Goal: Check status: Check status

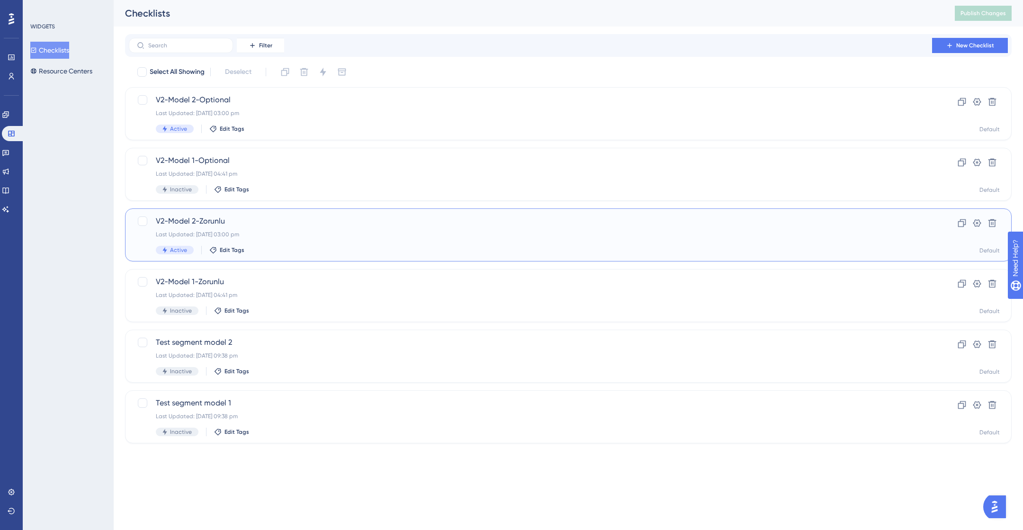
click at [239, 224] on span "V2-Model 2-Zorunlu" at bounding box center [530, 220] width 749 height 11
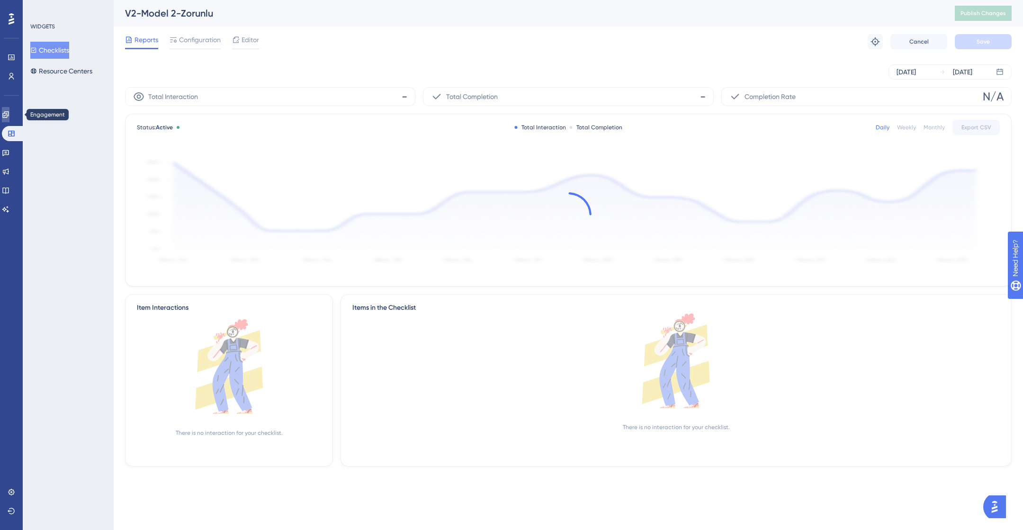
click at [9, 112] on icon at bounding box center [6, 115] width 8 height 8
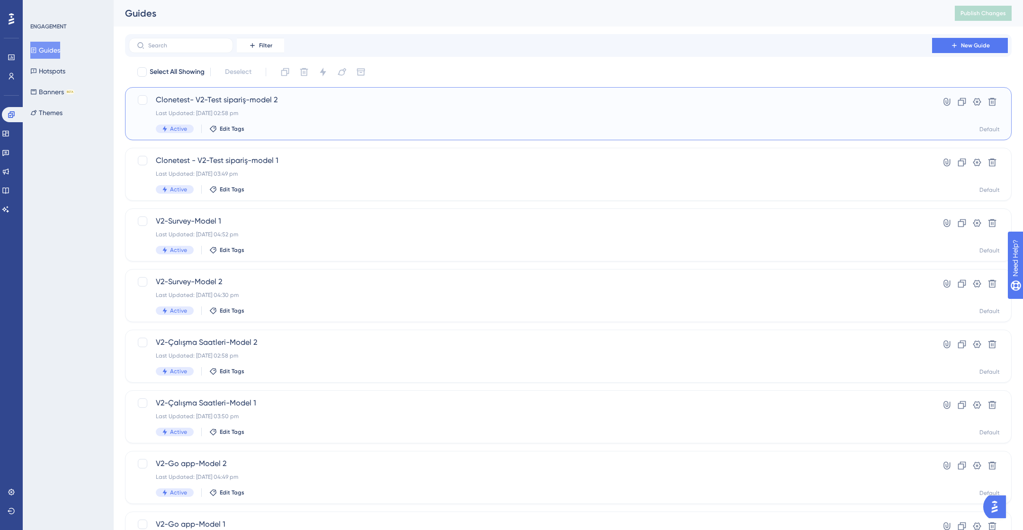
click at [280, 117] on div "Clonetest- V2-Test sipariş-model 2 Last Updated: [DATE] 02:58 pm Active Edit Ta…" at bounding box center [530, 113] width 749 height 39
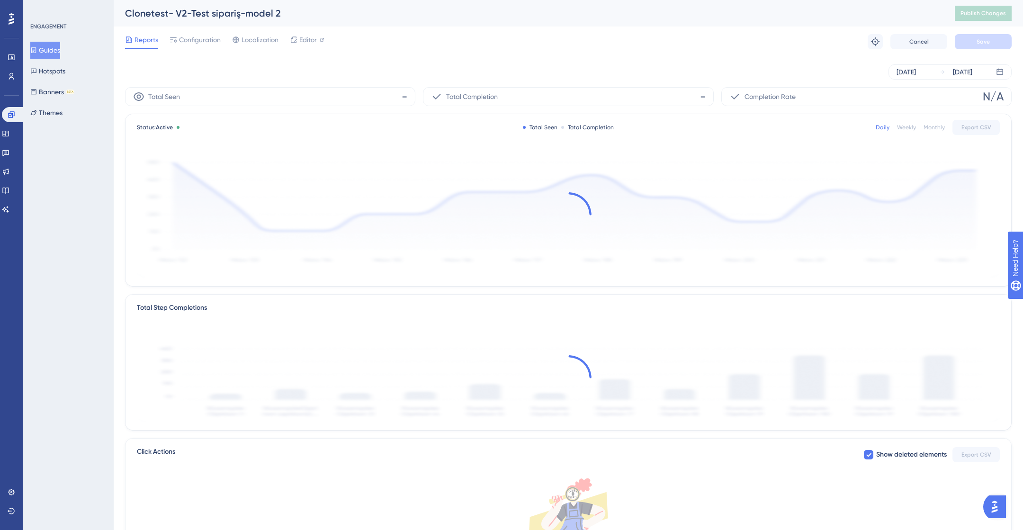
click at [50, 50] on button "Guides" at bounding box center [45, 50] width 30 height 17
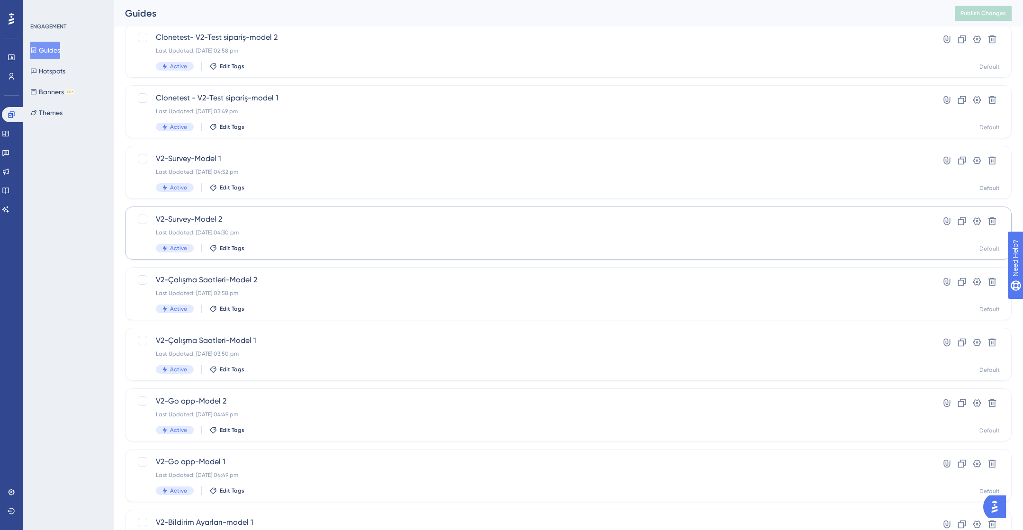
scroll to position [62, 0]
click at [271, 293] on div "Last Updated: [DATE] 02:58 pm" at bounding box center [530, 294] width 749 height 8
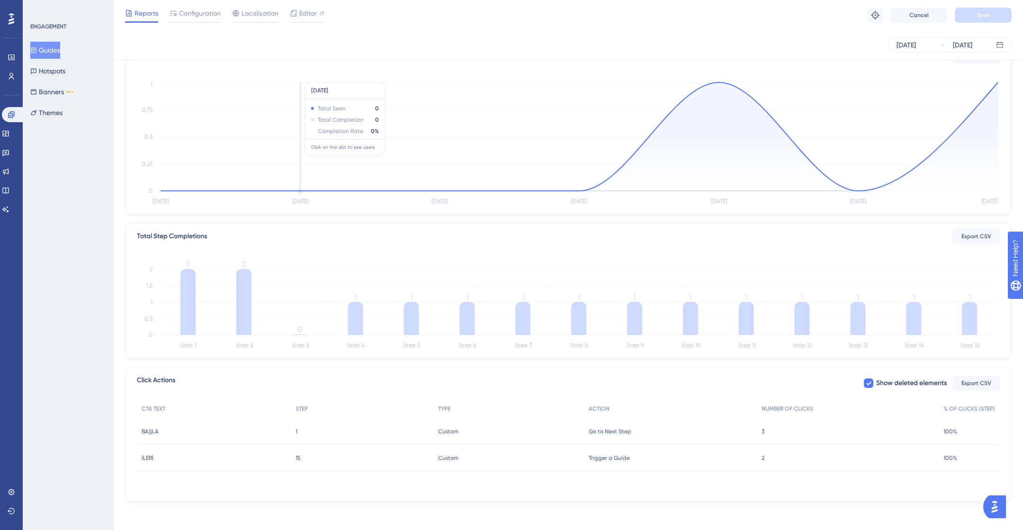
scroll to position [70, 0]
click at [767, 461] on div "2 2" at bounding box center [848, 456] width 182 height 27
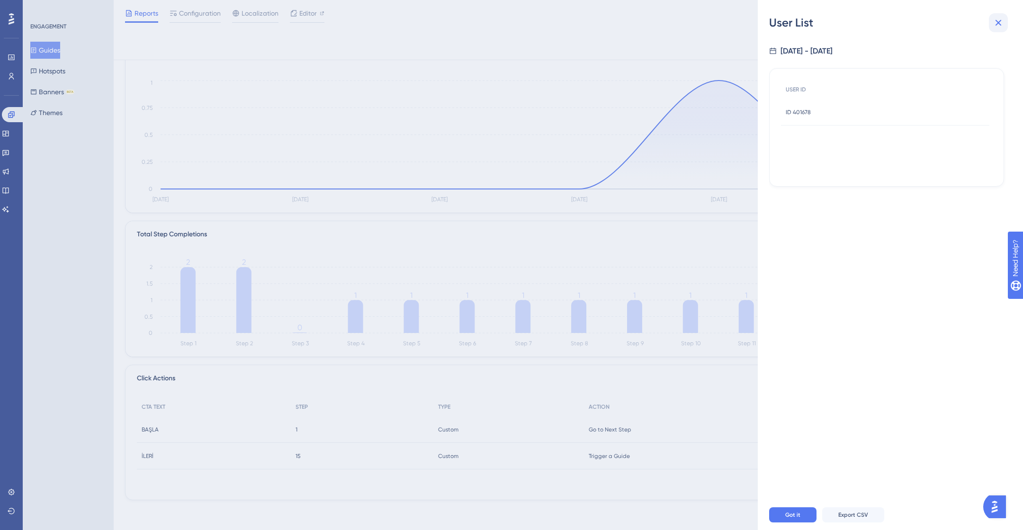
click at [1002, 25] on icon at bounding box center [997, 22] width 11 height 11
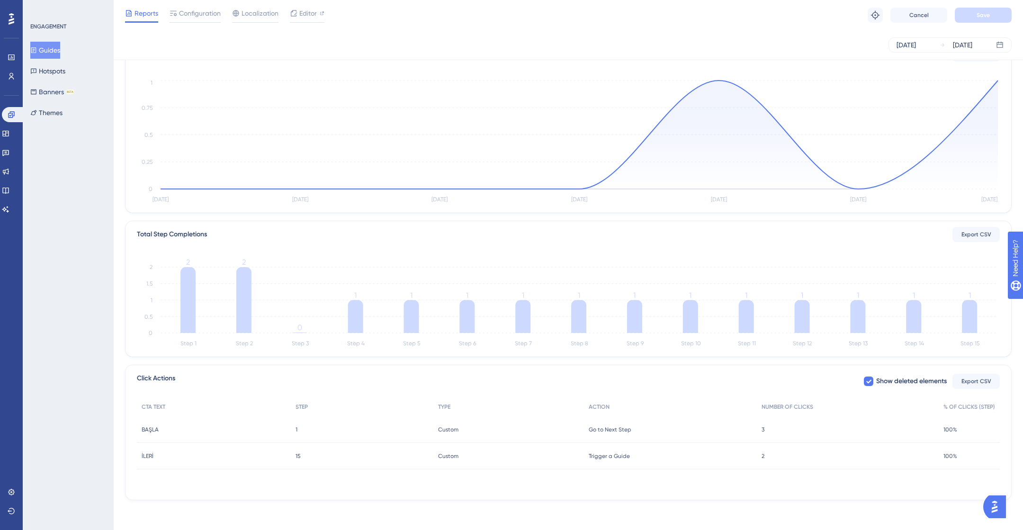
click at [768, 433] on div "3 3" at bounding box center [848, 429] width 182 height 27
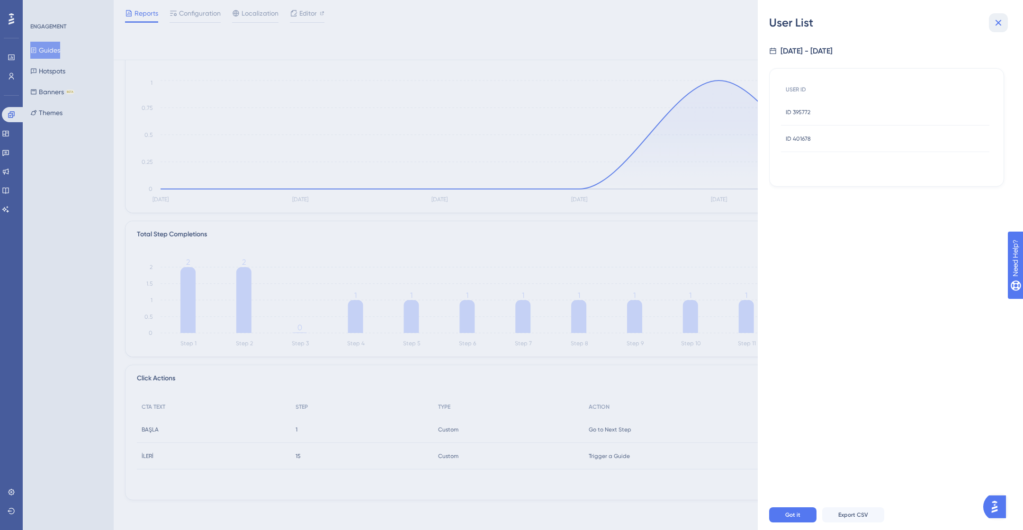
click at [995, 29] on button at bounding box center [998, 22] width 19 height 19
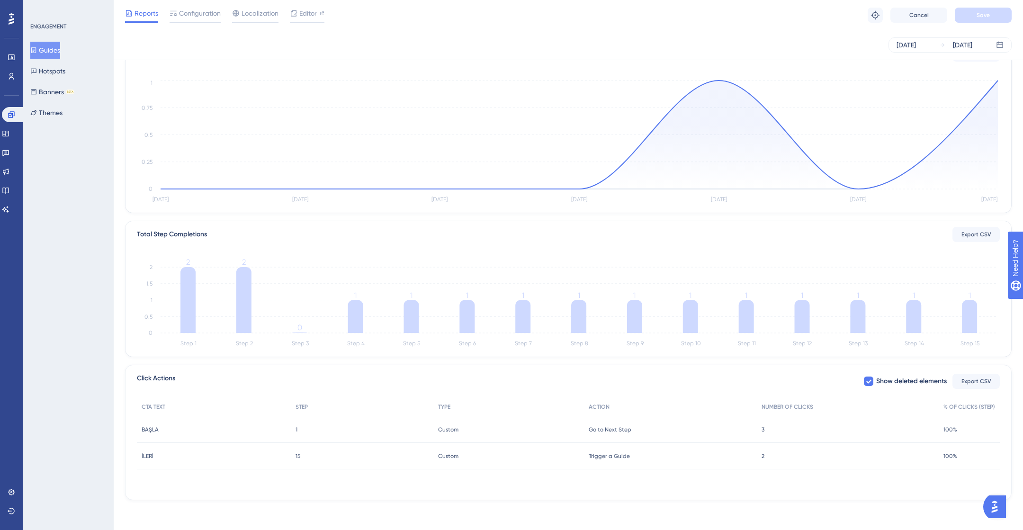
click at [54, 53] on button "Guides" at bounding box center [45, 50] width 30 height 17
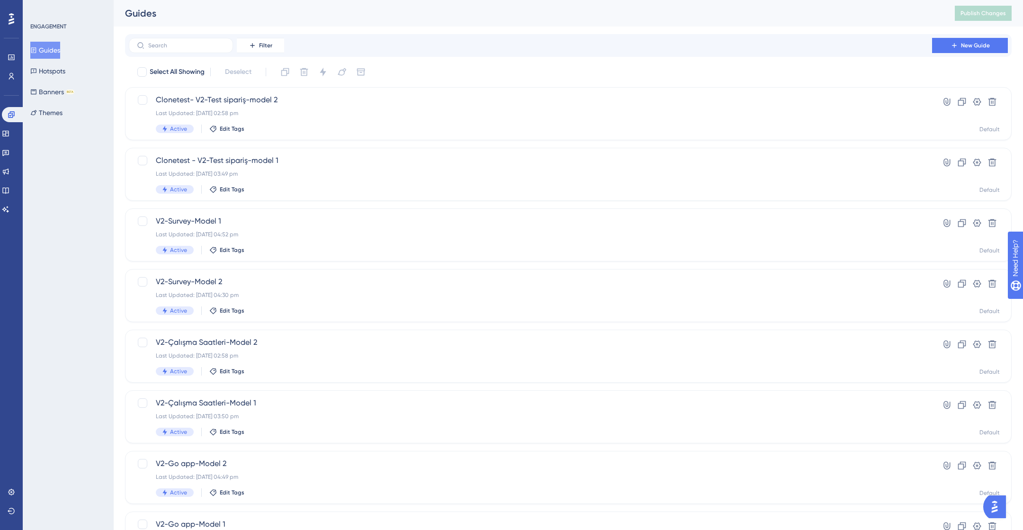
scroll to position [205, 0]
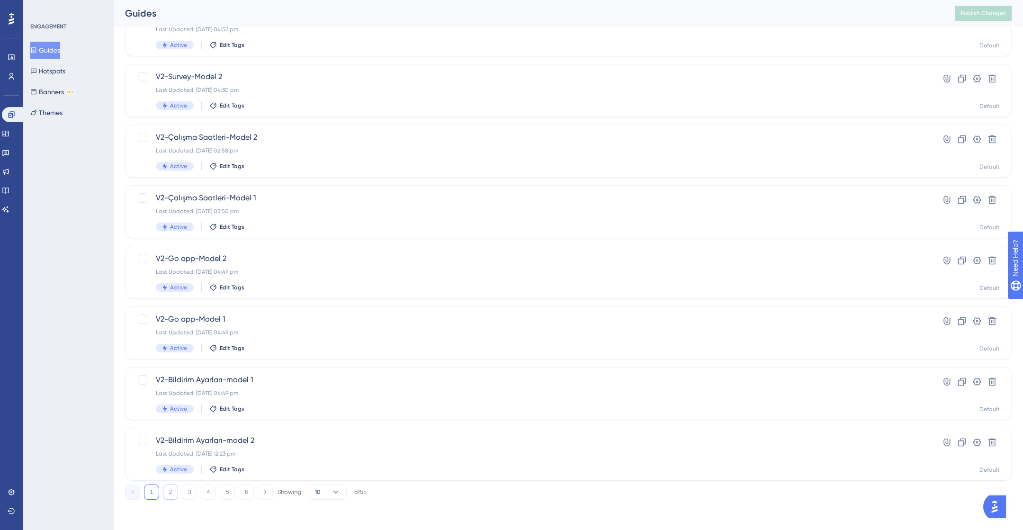
click at [166, 490] on button "2" at bounding box center [170, 491] width 15 height 15
click at [191, 491] on button "3" at bounding box center [189, 491] width 15 height 15
click at [279, 446] on div "V2-Kategoriler-Model 2 Last Updated: [DATE] 02:59 pm Active Edit Tags" at bounding box center [530, 454] width 749 height 39
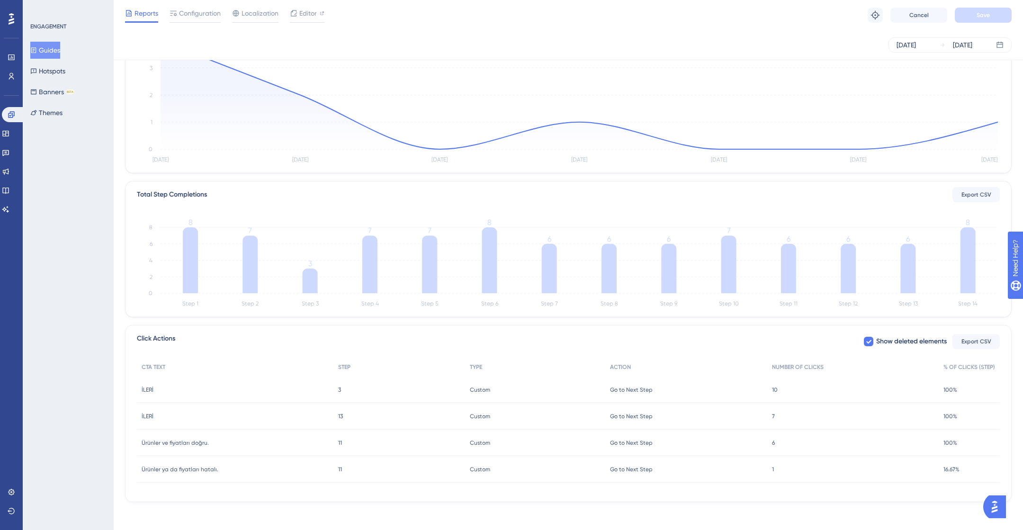
scroll to position [111, 0]
click at [777, 416] on div "7 7" at bounding box center [852, 414] width 171 height 27
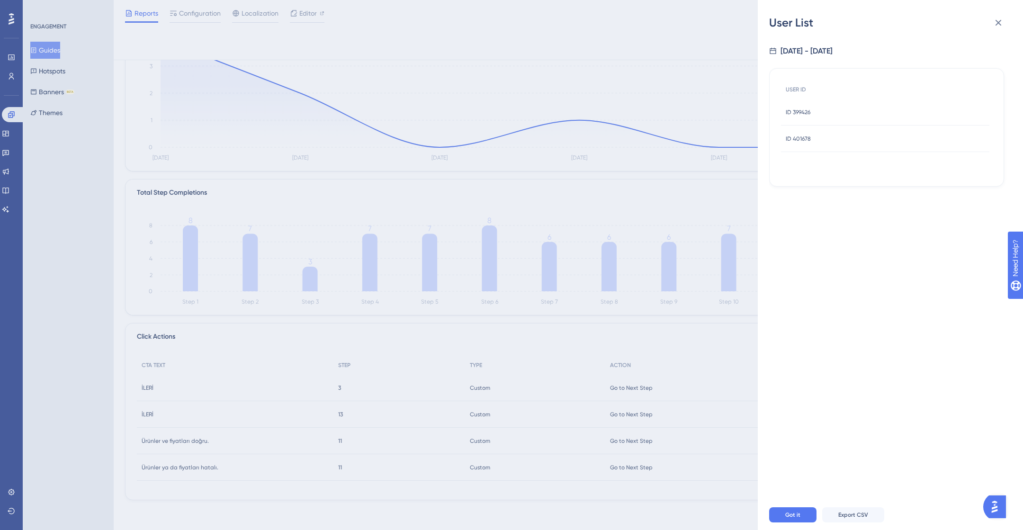
click at [731, 209] on div "User List [DATE] - [DATE] USER ID ID 399426 ID 399426 ID 401678 ID 401678 Got i…" at bounding box center [511, 265] width 1023 height 530
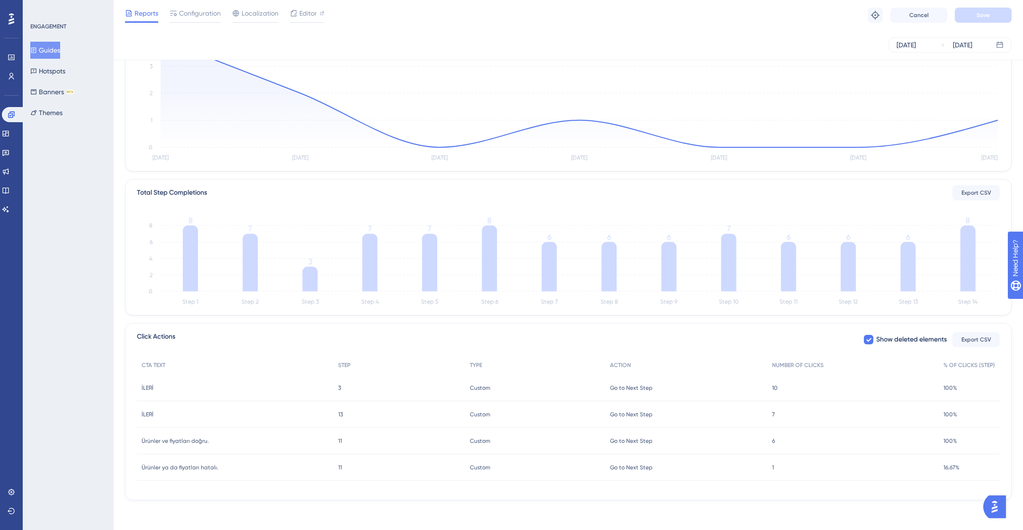
click at [777, 390] on span "10" at bounding box center [775, 388] width 6 height 8
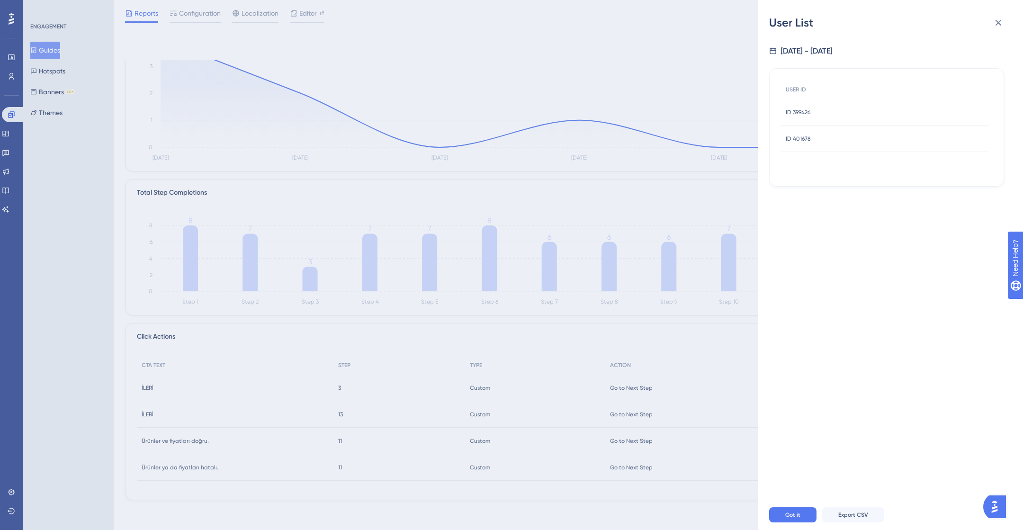
click at [697, 319] on div "User List [DATE] - [DATE] USER ID ID 399426 ID 399426 ID 401678 ID 401678 Got i…" at bounding box center [511, 265] width 1023 height 530
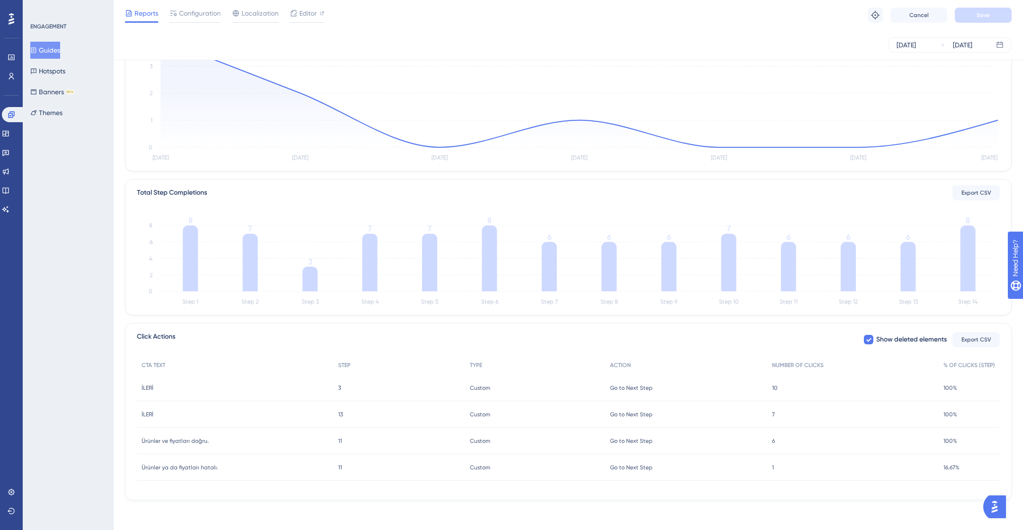
click at [50, 49] on button "Guides" at bounding box center [45, 50] width 30 height 17
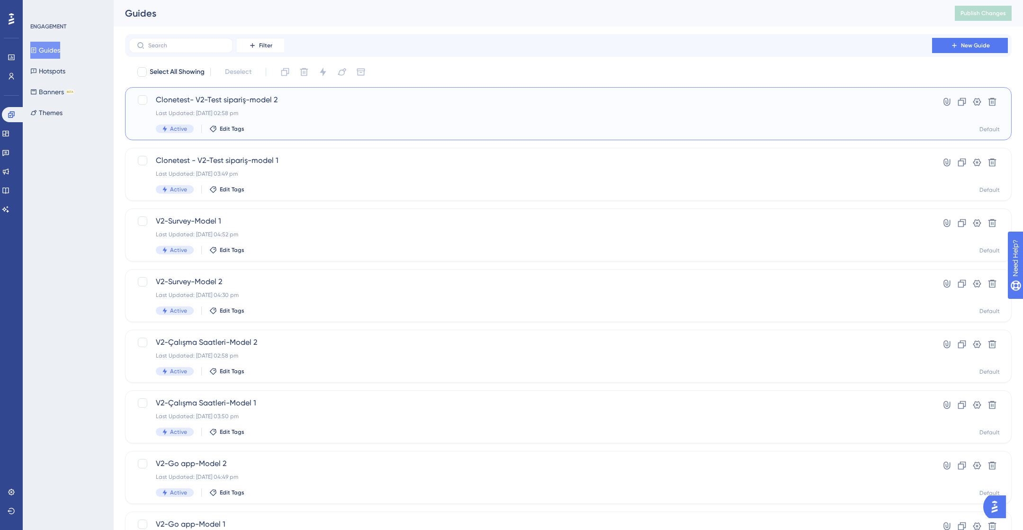
click at [285, 117] on div "Clonetest- V2-Test sipariş-model 2 Last Updated: [DATE] 02:58 pm Active Edit Ta…" at bounding box center [530, 113] width 749 height 39
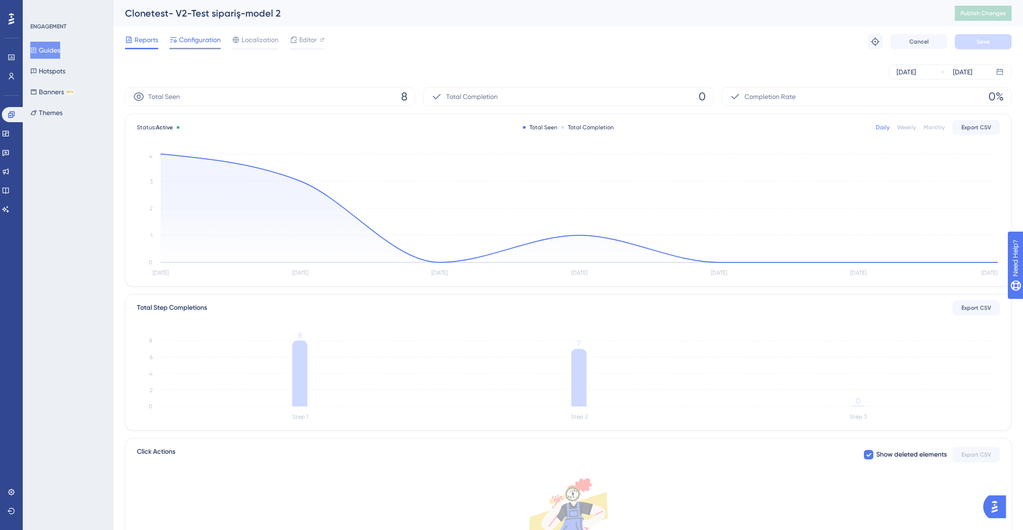
click at [179, 38] on span "Configuration" at bounding box center [200, 39] width 42 height 11
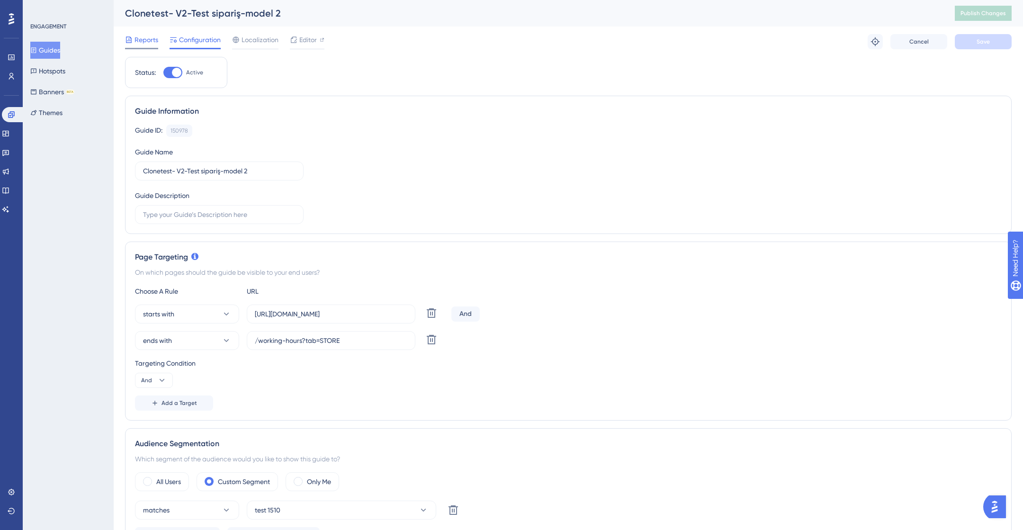
click at [145, 35] on span "Reports" at bounding box center [146, 39] width 24 height 11
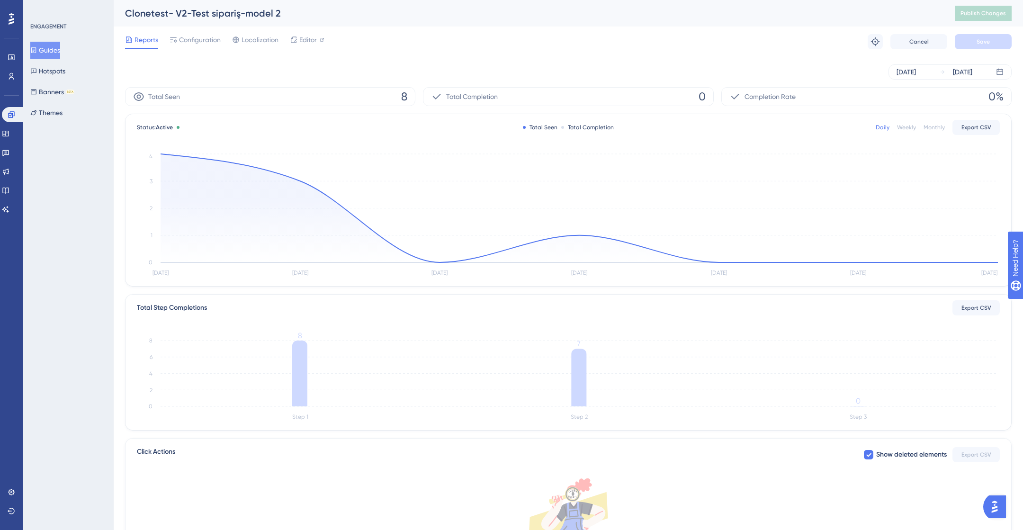
click at [296, 103] on div "Total Seen 8" at bounding box center [270, 96] width 290 height 19
click at [47, 50] on button "Guides" at bounding box center [45, 50] width 30 height 17
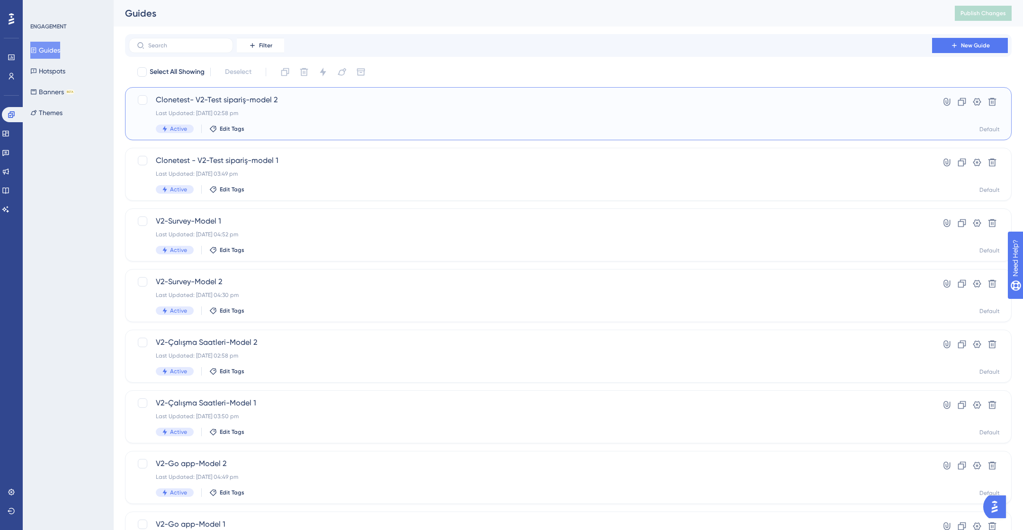
click at [296, 119] on div "Clonetest- V2-Test sipariş-model 2 Last Updated: [DATE] 02:58 pm Active Edit Ta…" at bounding box center [530, 113] width 749 height 39
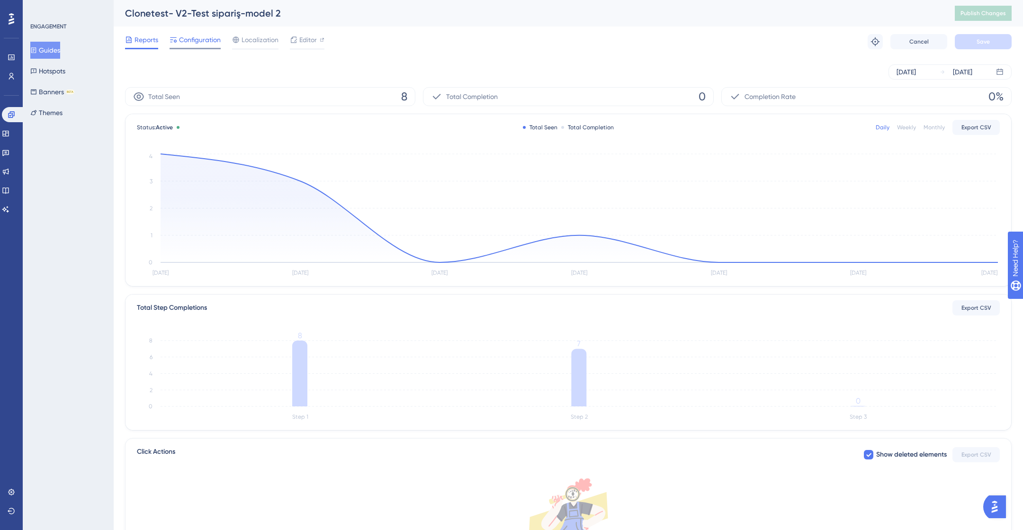
click at [203, 45] on span "Configuration" at bounding box center [200, 39] width 42 height 11
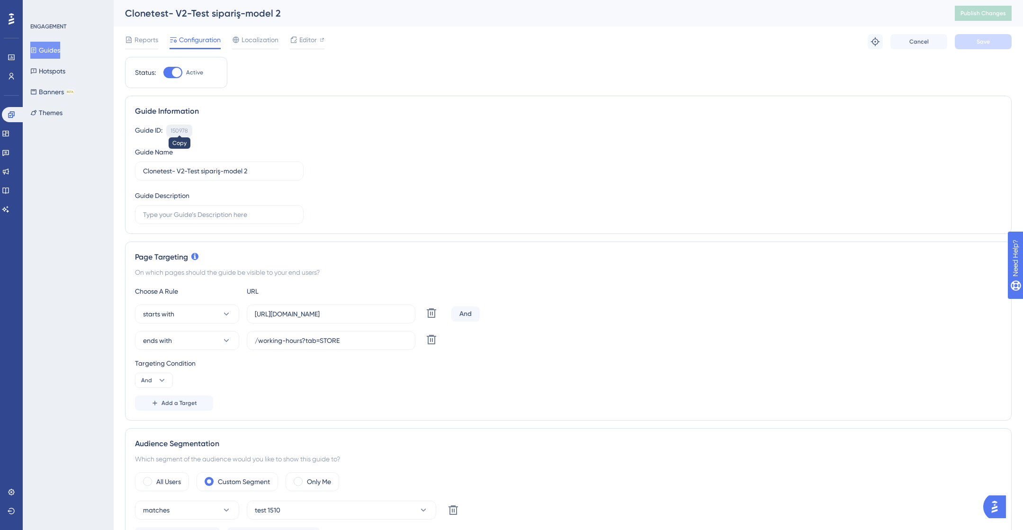
click at [185, 130] on div "150978" at bounding box center [179, 131] width 18 height 8
